Goal: Task Accomplishment & Management: Use online tool/utility

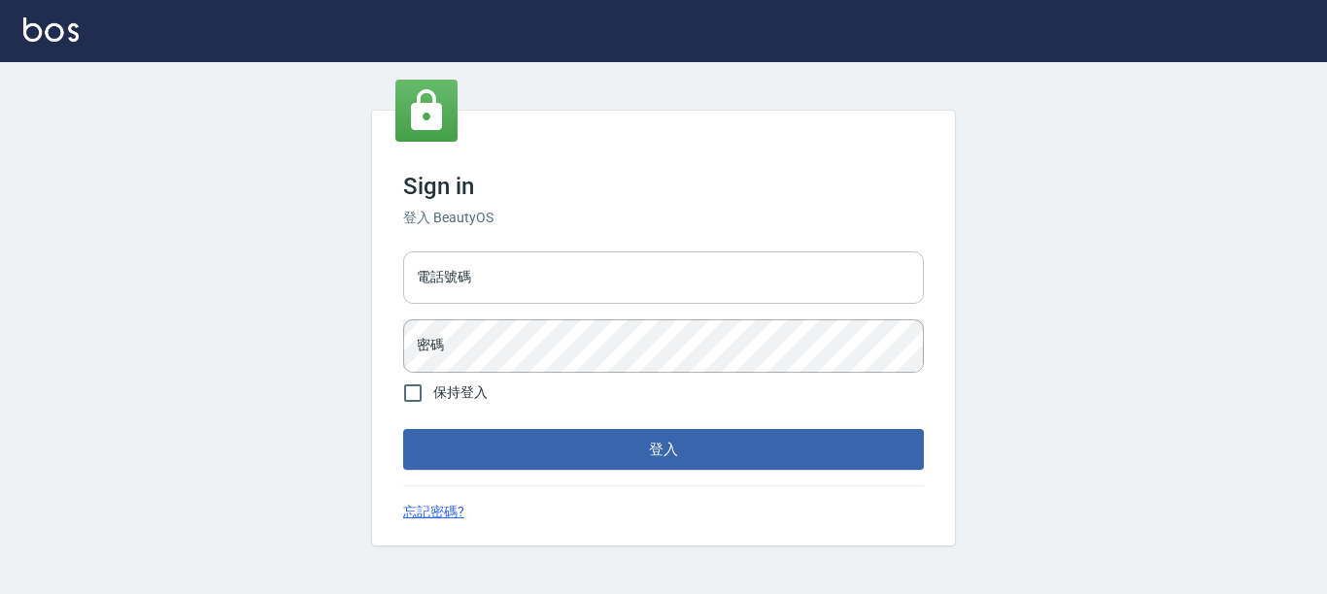
click at [641, 287] on input "電話號碼" at bounding box center [663, 278] width 521 height 52
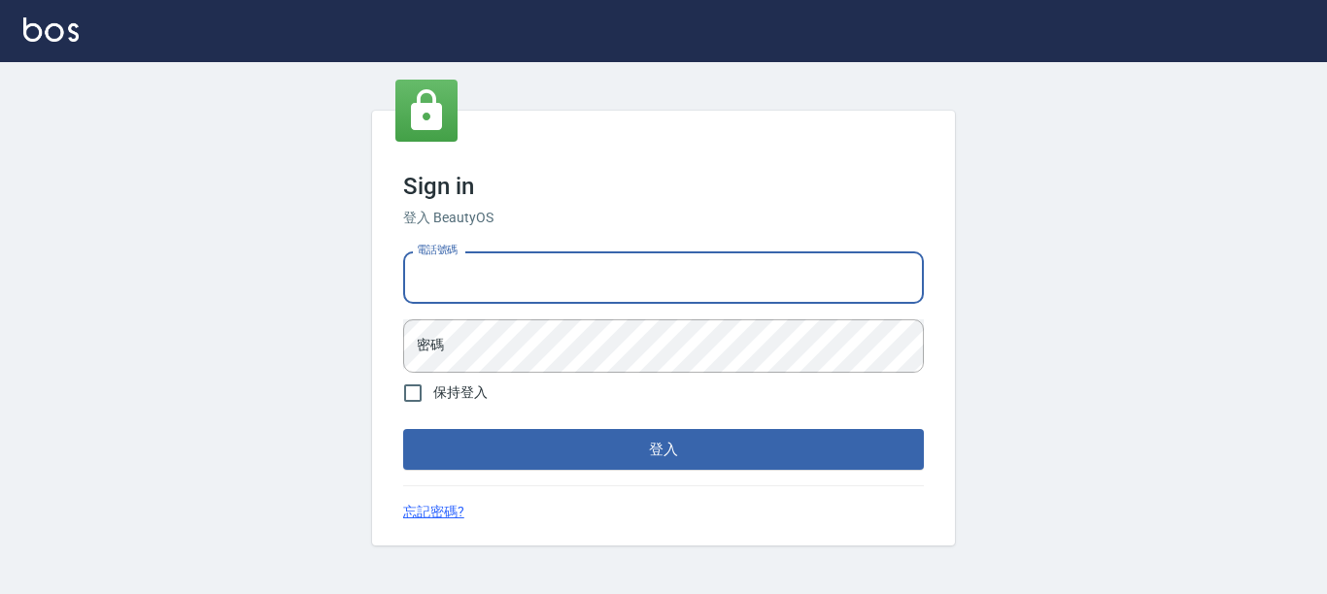
click at [641, 287] on input "電話號碼" at bounding box center [663, 278] width 521 height 52
type input "7320483"
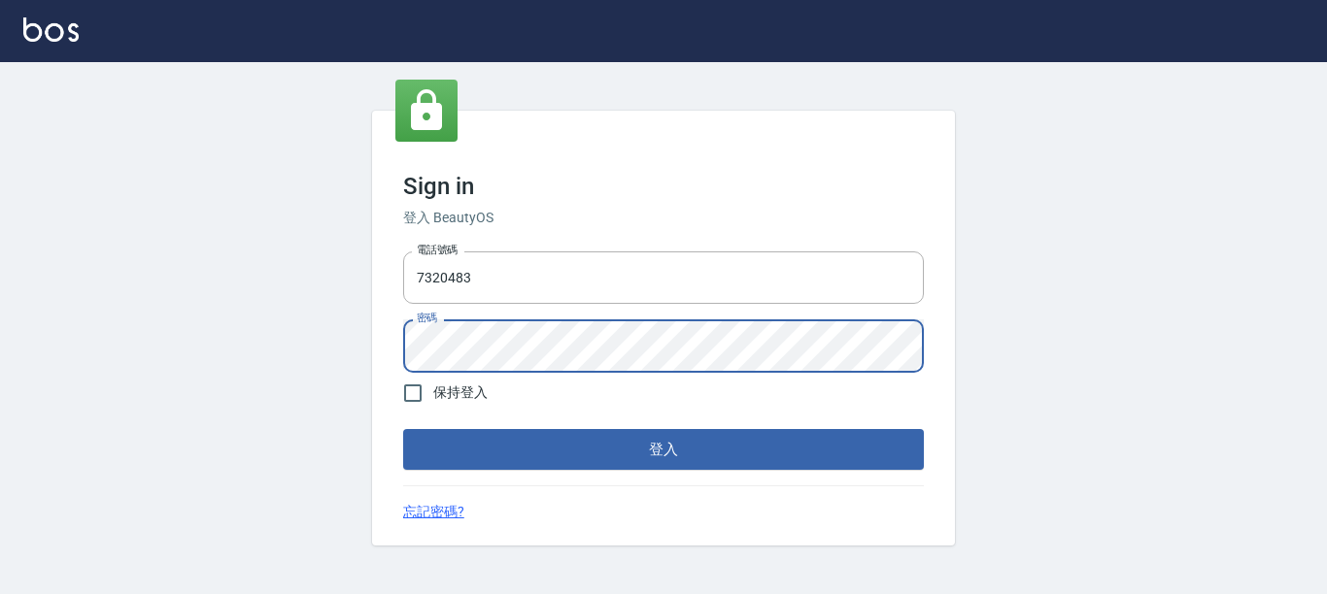
click at [403, 429] on button "登入" at bounding box center [663, 449] width 521 height 41
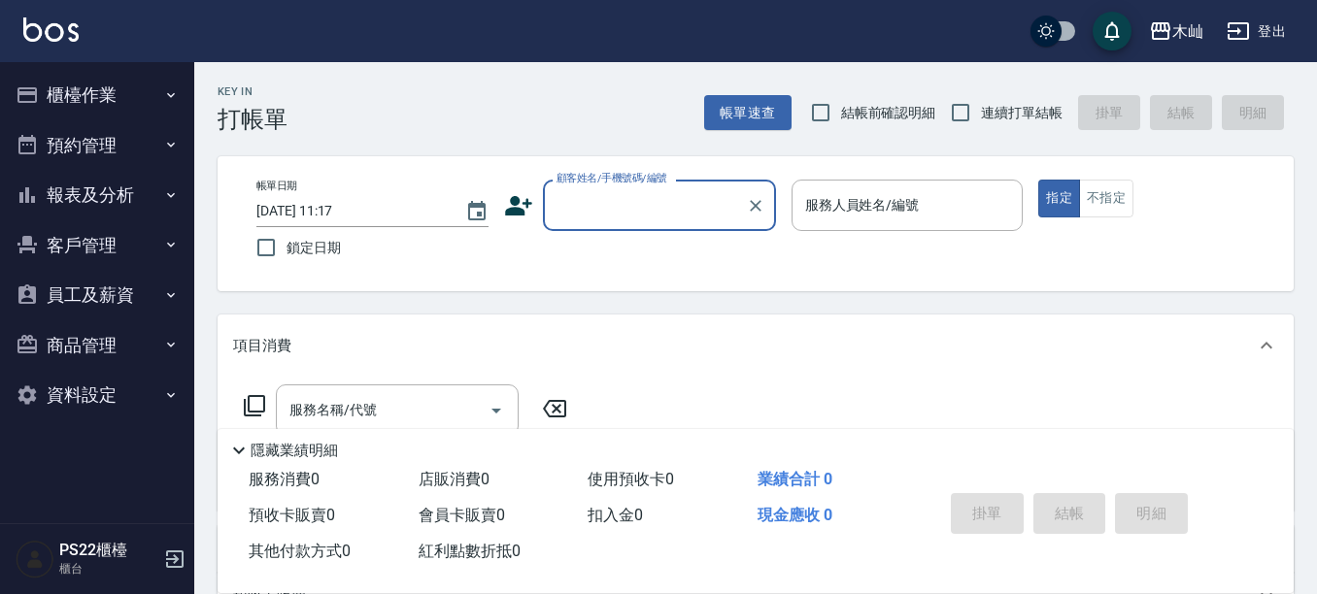
click at [84, 200] on button "報表及分析" at bounding box center [97, 195] width 179 height 51
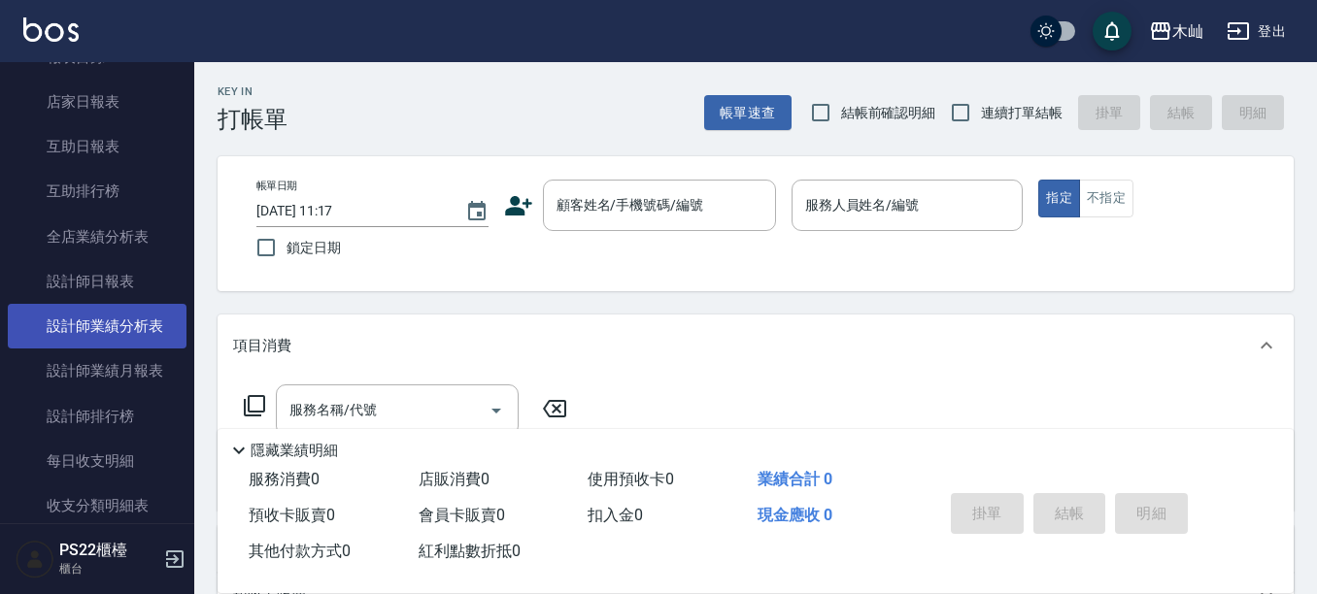
scroll to position [194, 0]
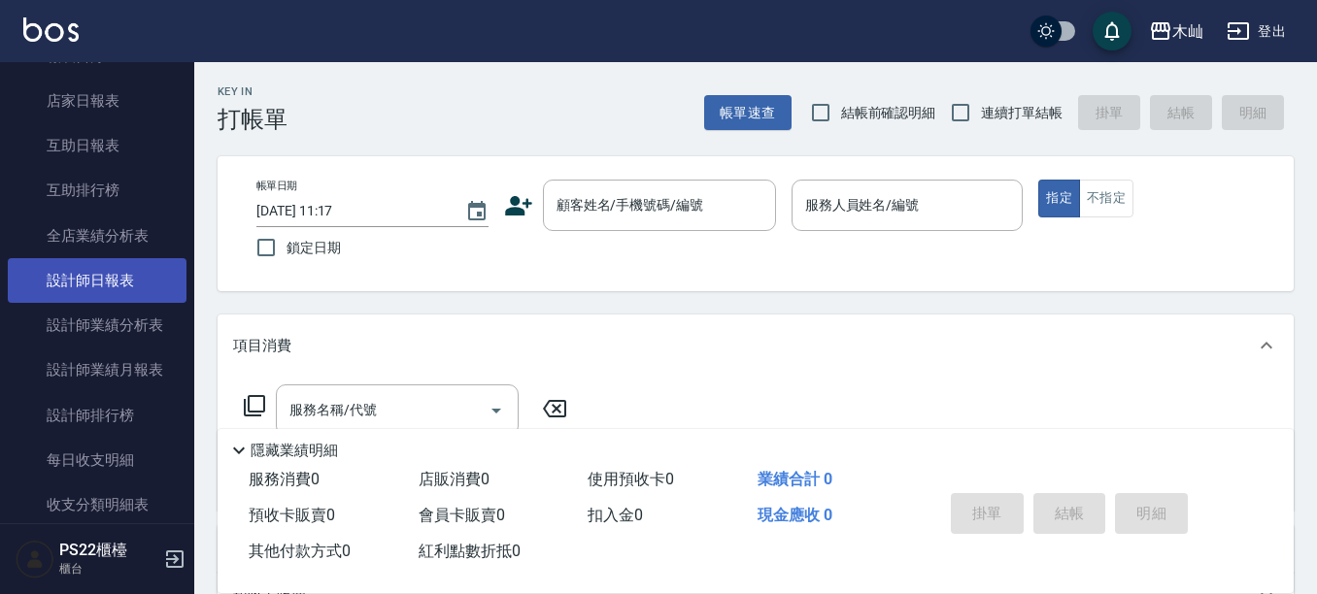
click at [122, 273] on link "設計師日報表" at bounding box center [97, 280] width 179 height 45
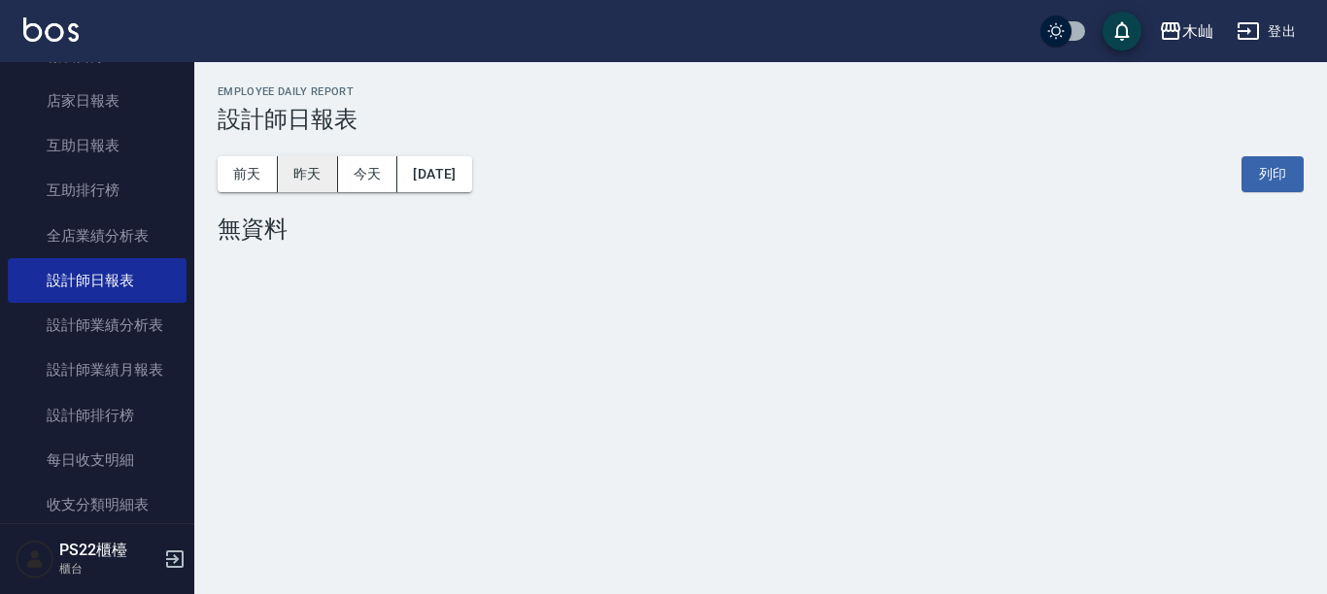
click at [285, 175] on button "昨天" at bounding box center [308, 174] width 60 height 36
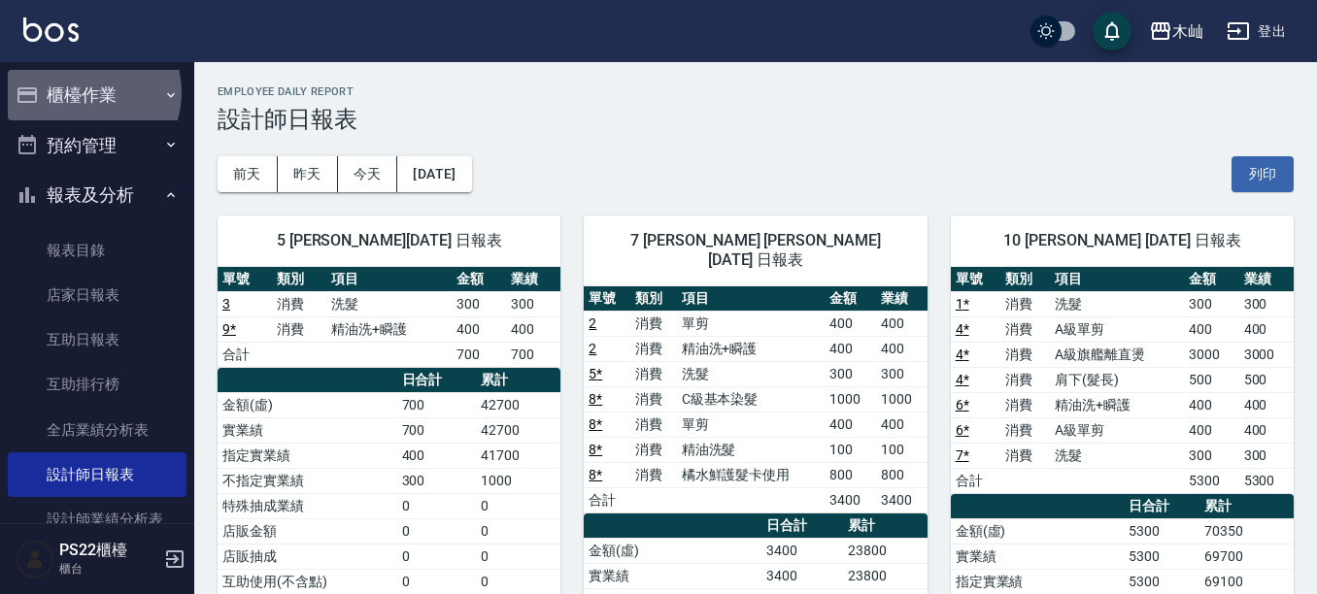
click at [82, 92] on button "櫃檯作業" at bounding box center [97, 95] width 179 height 51
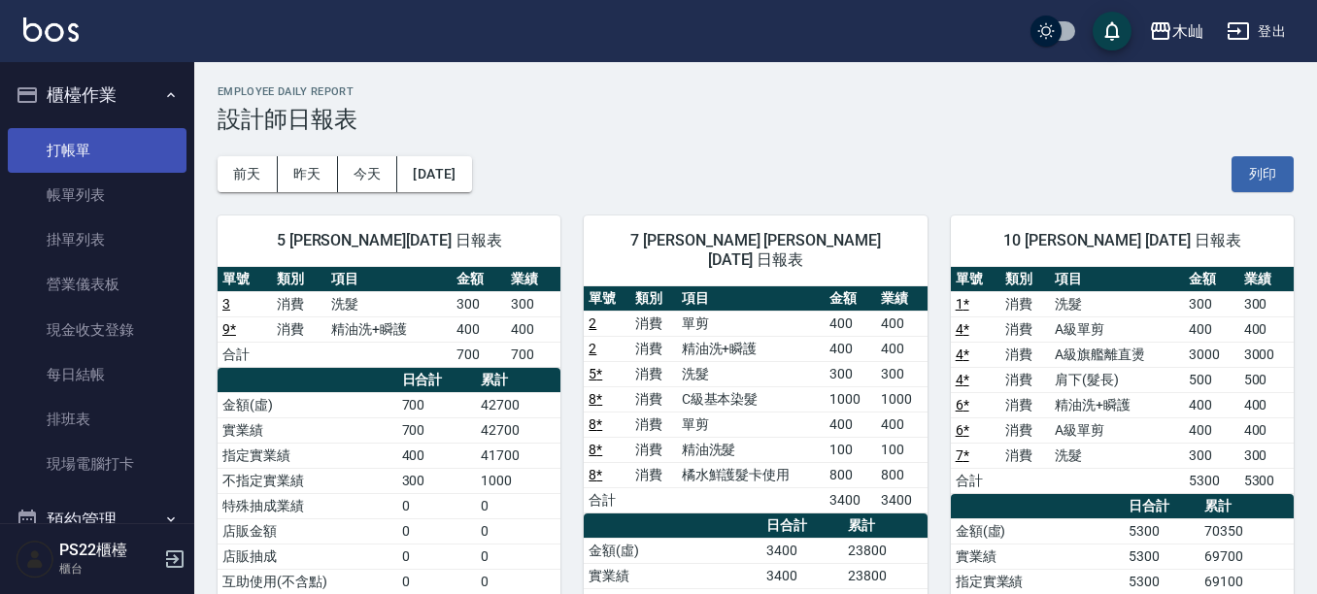
click at [80, 146] on link "打帳單" at bounding box center [97, 150] width 179 height 45
